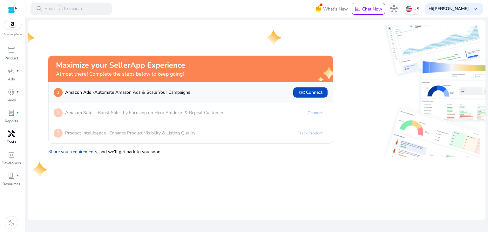
click at [14, 135] on span "handyman" at bounding box center [12, 134] width 8 height 8
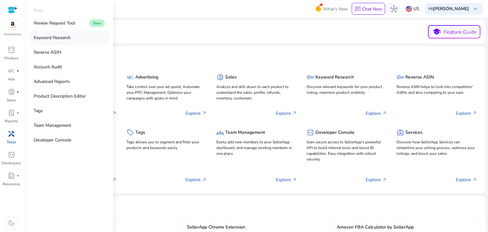
click at [59, 38] on p "Keyword Research" at bounding box center [52, 37] width 37 height 7
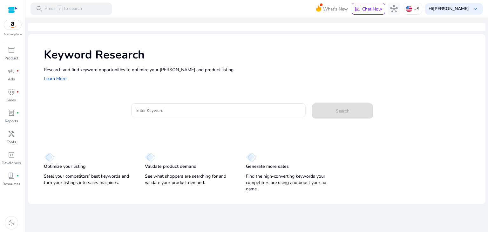
click at [166, 110] on input "Enter Keyword" at bounding box center [218, 110] width 165 height 7
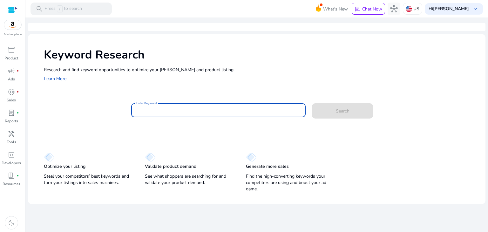
paste input "**********"
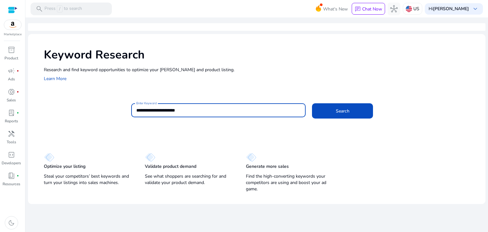
drag, startPoint x: 94, startPoint y: 110, endPoint x: 87, endPoint y: 110, distance: 7.0
click at [87, 110] on div "**********" at bounding box center [262, 113] width 436 height 21
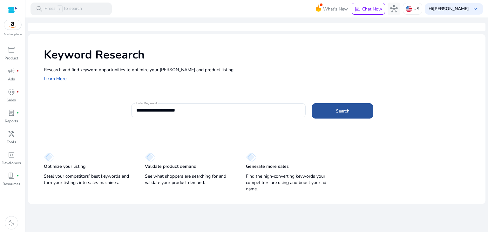
click at [334, 114] on span at bounding box center [342, 110] width 61 height 15
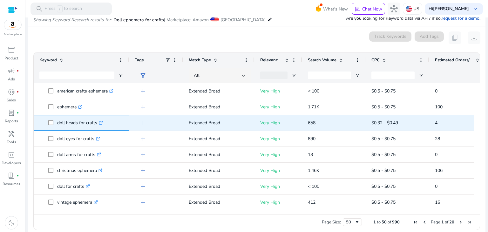
drag, startPoint x: 56, startPoint y: 122, endPoint x: 98, endPoint y: 122, distance: 42.2
click at [98, 122] on span "doll heads for crafts .st0{fill:#2c8af8}" at bounding box center [85, 122] width 75 height 13
copy span "doll heads for crafts"
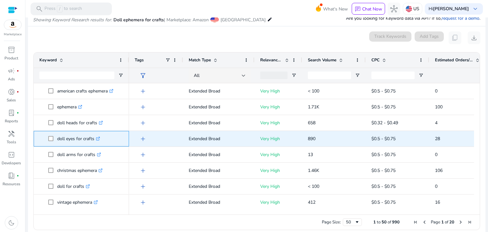
drag, startPoint x: 58, startPoint y: 139, endPoint x: 93, endPoint y: 141, distance: 35.0
click at [93, 141] on p "doll eyes for crafts .st0{fill:#2c8af8}" at bounding box center [78, 138] width 43 height 13
copy p "doll eyes for crafts"
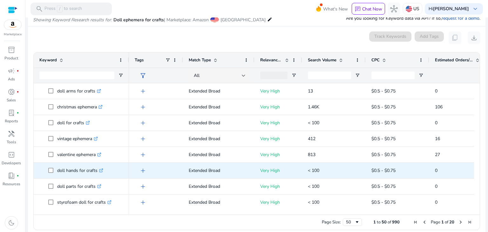
scroll to position [64, 0]
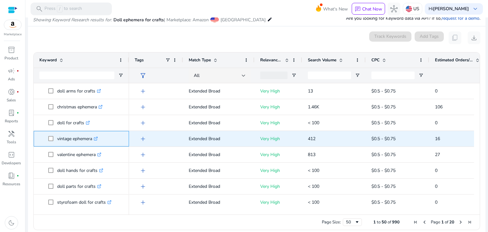
drag, startPoint x: 57, startPoint y: 138, endPoint x: 94, endPoint y: 138, distance: 37.2
click at [94, 138] on span "vintage ephemera .st0{fill:#2c8af8}" at bounding box center [85, 138] width 75 height 13
copy span "vintage ephemera"
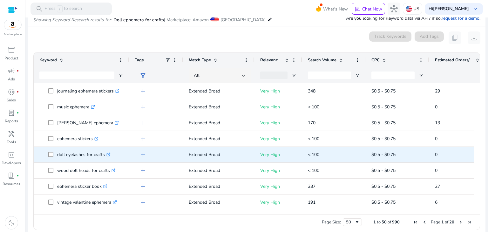
scroll to position [0, 0]
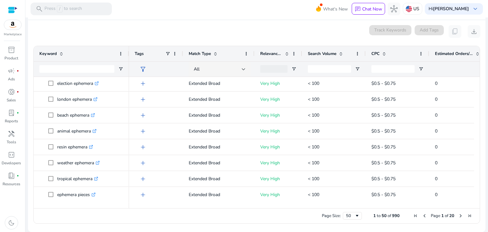
click at [460, 216] on span "Next Page" at bounding box center [460, 215] width 5 height 5
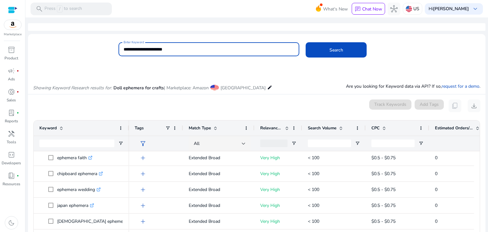
drag, startPoint x: 189, startPoint y: 49, endPoint x: 98, endPoint y: 52, distance: 91.2
click at [98, 52] on div "**********" at bounding box center [254, 52] width 452 height 21
paste input "****"
click at [306, 42] on button "Search" at bounding box center [336, 49] width 61 height 15
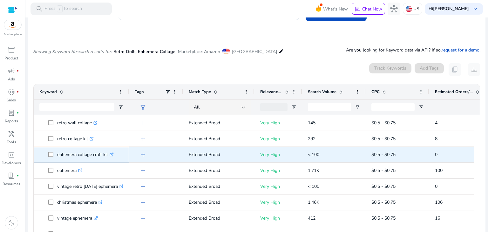
drag, startPoint x: 57, startPoint y: 153, endPoint x: 111, endPoint y: 155, distance: 54.0
click at [111, 155] on p "ephemera collage craft kit .st0{fill:#2c8af8}" at bounding box center [85, 154] width 57 height 13
copy p "ephemera collage craft kit"
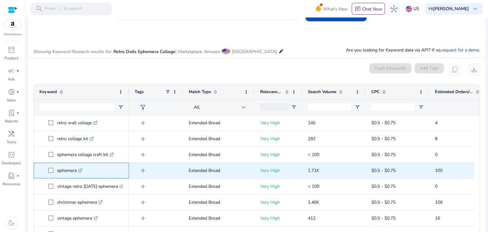
drag, startPoint x: 57, startPoint y: 171, endPoint x: 77, endPoint y: 169, distance: 20.1
click at [77, 169] on p "ephemera .st0{fill:#2c8af8}" at bounding box center [69, 170] width 25 height 13
copy p "ephemera"
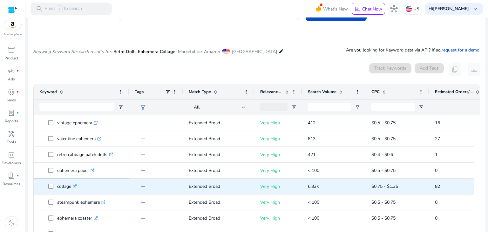
drag, startPoint x: 56, startPoint y: 186, endPoint x: 71, endPoint y: 186, distance: 15.2
click at [71, 186] on span "collage .st0{fill:#2c8af8}" at bounding box center [85, 186] width 75 height 13
copy span "collage"
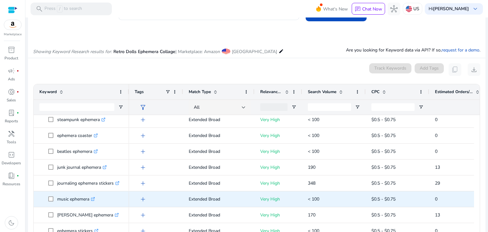
scroll to position [254, 0]
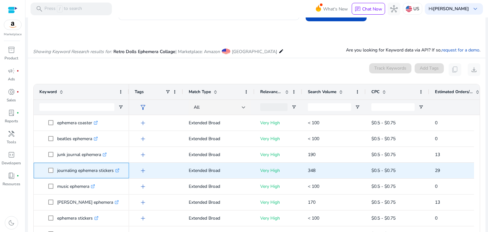
drag, startPoint x: 56, startPoint y: 170, endPoint x: 113, endPoint y: 174, distance: 57.4
click at [113, 174] on span "journaling ephemera stickers .st0{fill:#2c8af8}" at bounding box center [85, 170] width 75 height 13
copy span "journaling ephemera stickers"
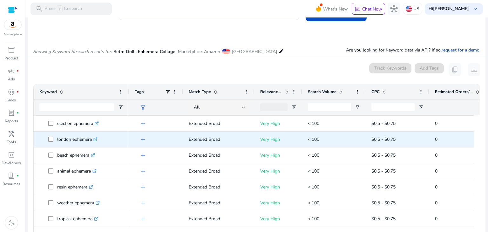
scroll to position [603, 0]
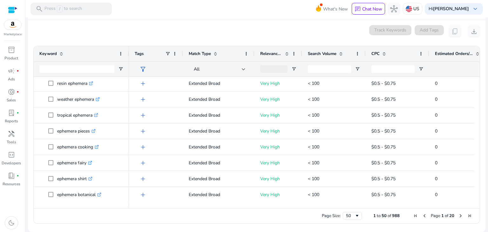
click at [458, 216] on span "Next Page" at bounding box center [460, 215] width 5 height 5
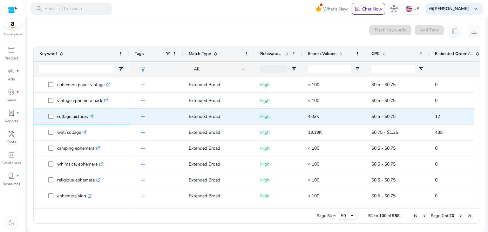
drag, startPoint x: 57, startPoint y: 116, endPoint x: 88, endPoint y: 116, distance: 31.8
click at [88, 116] on span "collage pictures .st0{fill:#2c8af8}" at bounding box center [85, 116] width 75 height 13
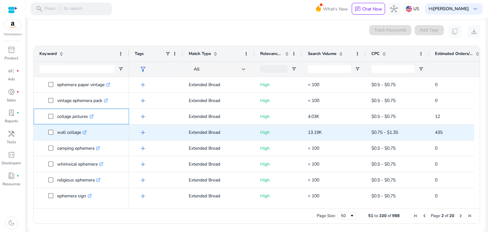
copy span "collage pictures"
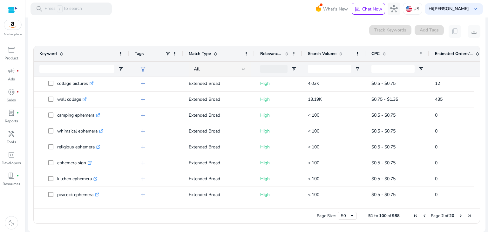
click at [458, 215] on span "Next Page" at bounding box center [460, 215] width 5 height 5
click at [458, 216] on span "Next Page" at bounding box center [460, 215] width 5 height 5
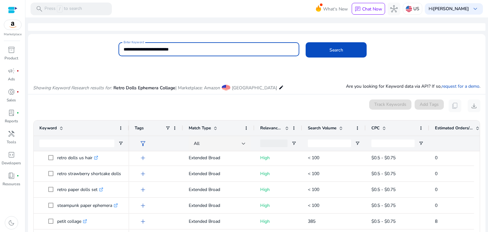
drag, startPoint x: 146, startPoint y: 50, endPoint x: 136, endPoint y: 52, distance: 10.4
click at [136, 52] on input "**********" at bounding box center [209, 49] width 171 height 7
click at [143, 50] on input "**********" at bounding box center [209, 49] width 171 height 7
paste input "******"
type input "**********"
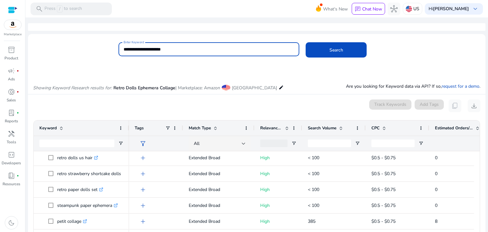
click at [306, 42] on button "Search" at bounding box center [336, 49] width 61 height 15
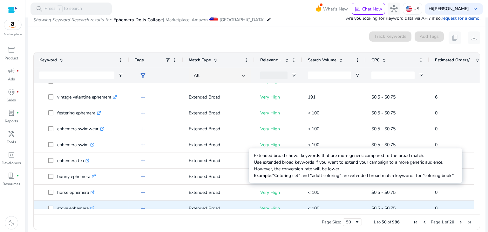
scroll to position [349, 0]
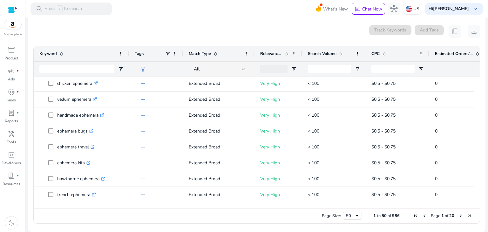
click at [458, 216] on span "Next Page" at bounding box center [460, 215] width 5 height 5
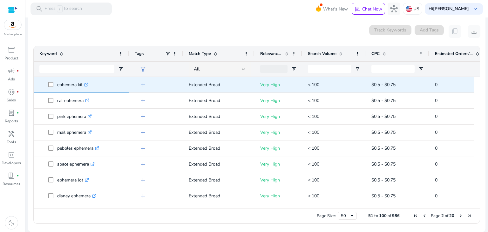
drag, startPoint x: 57, startPoint y: 85, endPoint x: 83, endPoint y: 85, distance: 25.7
click at [83, 85] on p "ephemera kit .st0{fill:#2c8af8}" at bounding box center [72, 84] width 31 height 13
copy p "ephemera kit"
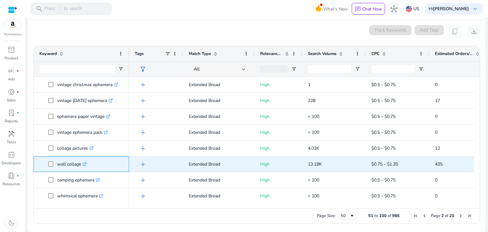
drag, startPoint x: 57, startPoint y: 164, endPoint x: 77, endPoint y: 163, distance: 19.7
click at [77, 163] on p "wall collage .st0{fill:#2c8af8}" at bounding box center [72, 164] width 30 height 13
click at [79, 164] on p "wall collage .st0{fill:#2c8af8}" at bounding box center [72, 164] width 30 height 13
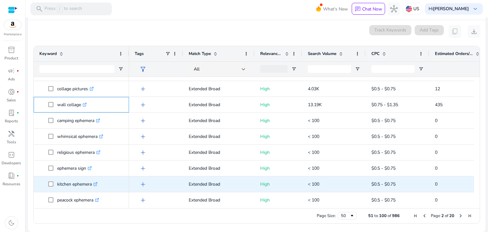
scroll to position [508, 0]
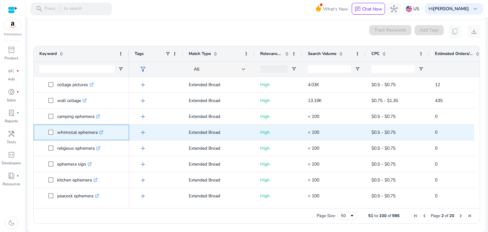
drag, startPoint x: 58, startPoint y: 131, endPoint x: 98, endPoint y: 135, distance: 40.1
click at [98, 135] on p "whimsical ephemera .st0{fill:#2c8af8}" at bounding box center [80, 132] width 46 height 13
copy p "whimsical ephemera"
